Goal: Task Accomplishment & Management: Manage account settings

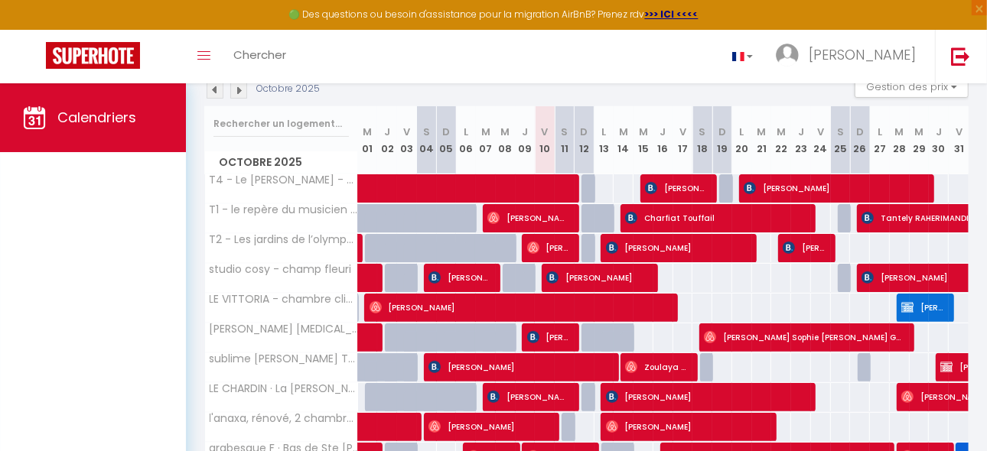
scroll to position [153, 0]
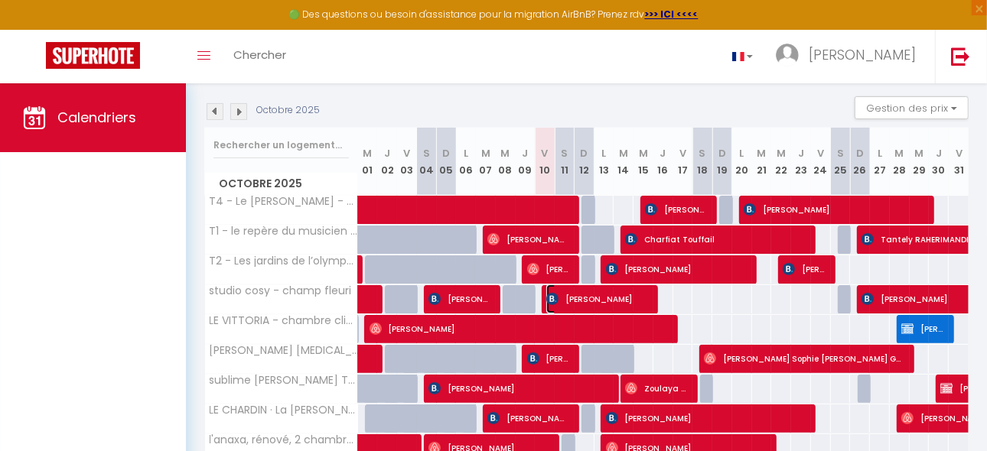
click at [641, 301] on span "[PERSON_NAME]" at bounding box center [597, 299] width 102 height 29
select select "OK"
select select "KO"
select select "0"
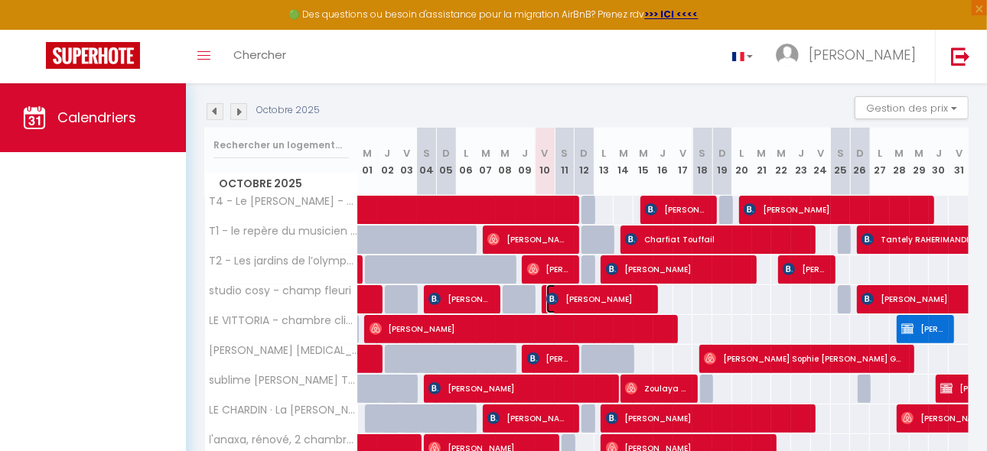
select select "1"
select select
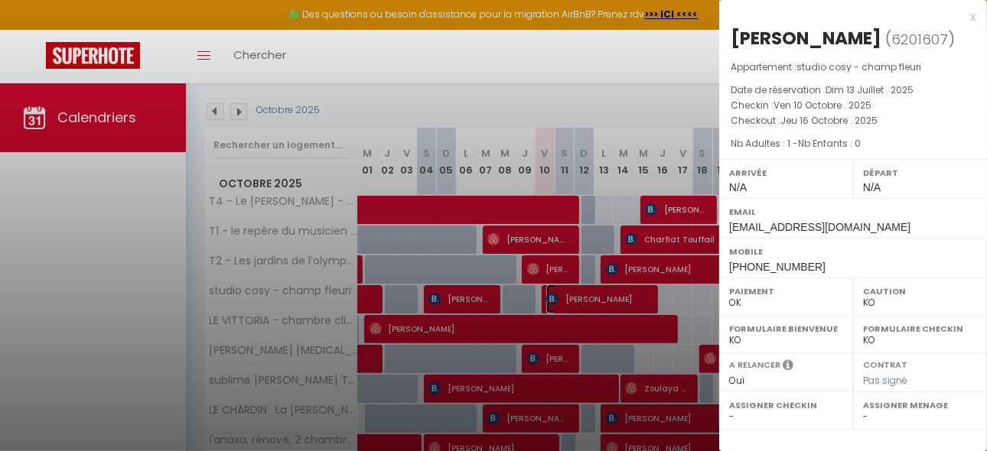
select select "19824"
click at [971, 18] on div "x" at bounding box center [847, 17] width 256 height 18
